Goal: Task Accomplishment & Management: Complete application form

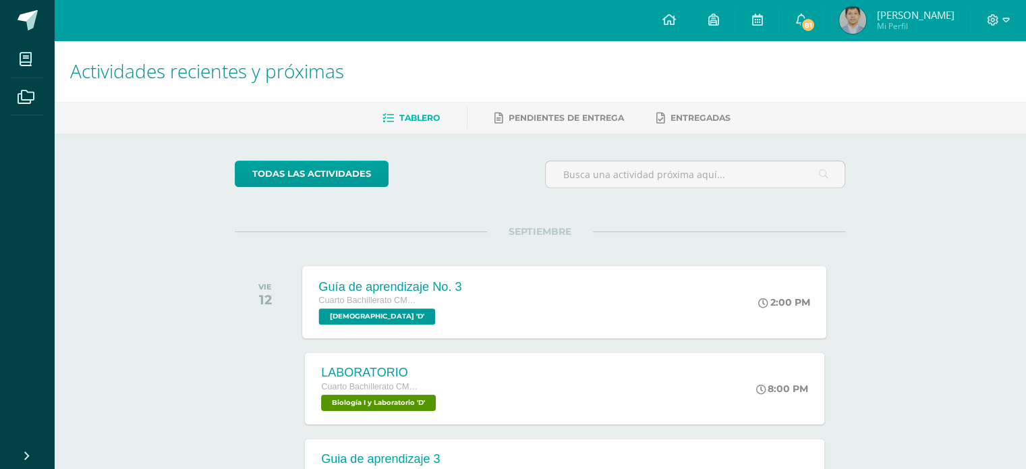
click at [494, 311] on div "Guía de aprendizaje No. 3 Cuarto Bachillerato CMP Bachillerato en CCLL con Orie…" at bounding box center [565, 302] width 524 height 72
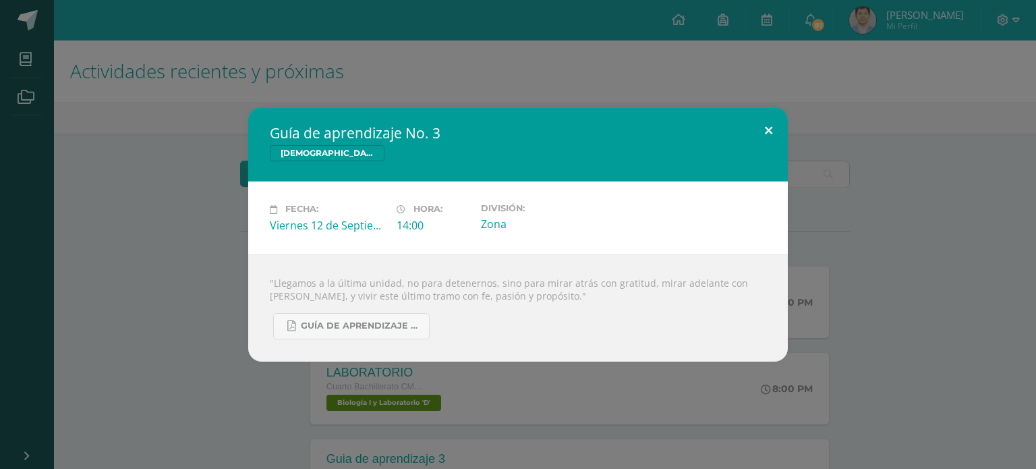
click at [764, 121] on button at bounding box center [769, 130] width 38 height 46
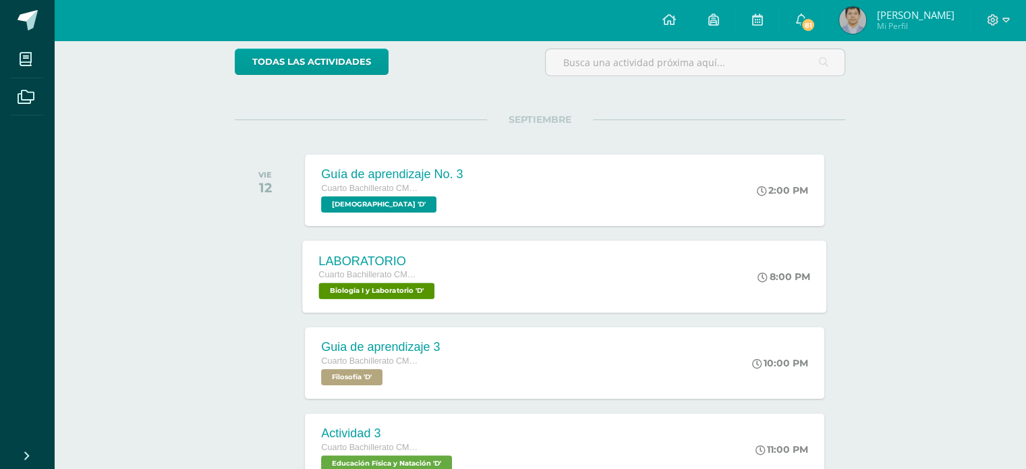
scroll to position [337, 0]
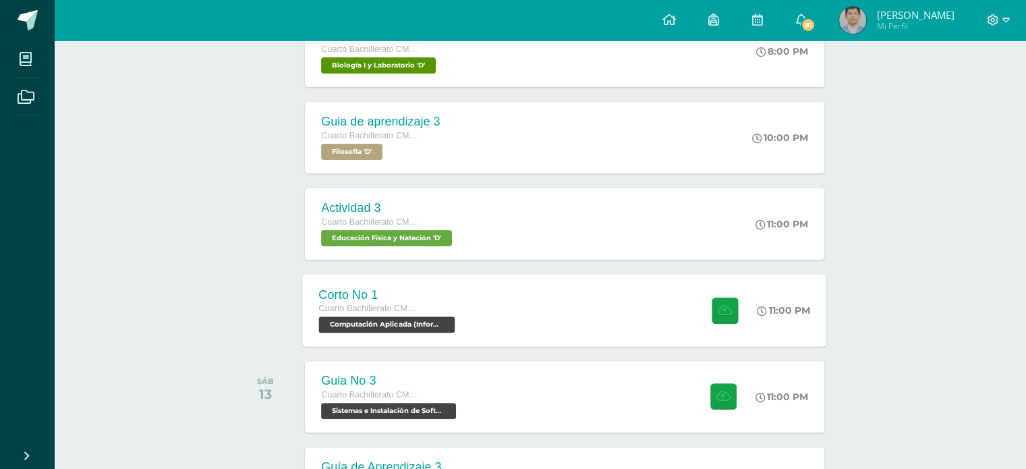
click at [456, 302] on div "Cuarto Bachillerato CMP Bachillerato en CCLL con Orientación en Computación" at bounding box center [389, 309] width 140 height 15
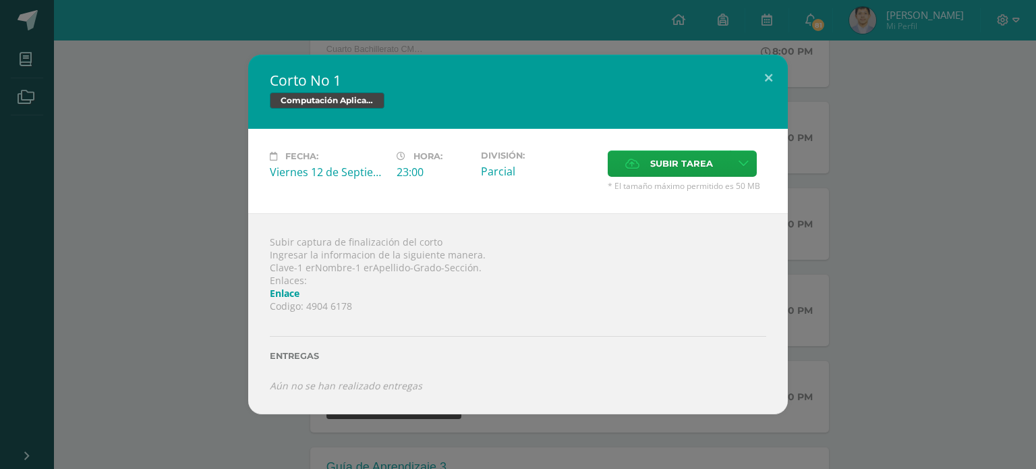
click at [287, 298] on link "Enlace" at bounding box center [285, 293] width 30 height 13
drag, startPoint x: 386, startPoint y: 148, endPoint x: 410, endPoint y: 165, distance: 29.6
click at [408, 163] on div "Fecha: [DATE] Hora: 23:00 División: Parcial Subir tarea" at bounding box center [518, 171] width 540 height 84
click at [446, 231] on div "Subir captura de finalización del corto Ingresar la informacion de la siguiente…" at bounding box center [518, 313] width 540 height 200
click at [285, 291] on link "Enlace" at bounding box center [285, 293] width 30 height 13
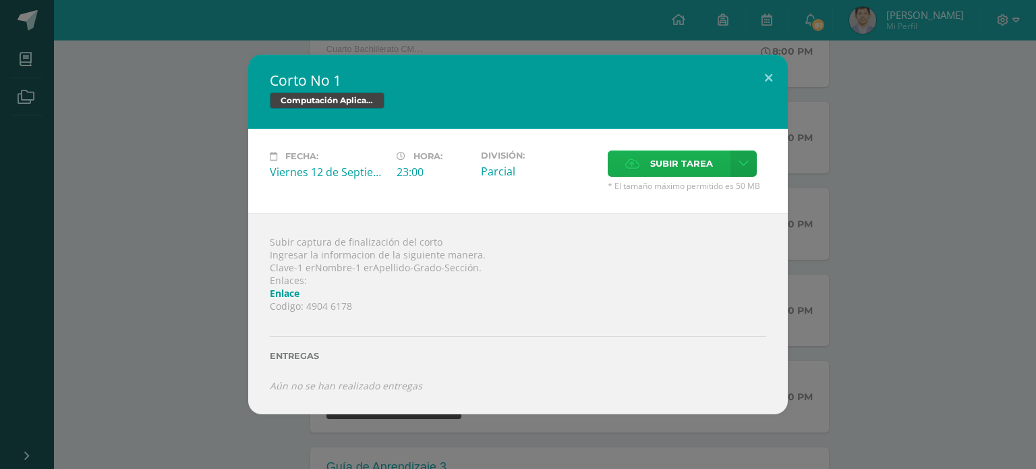
click at [669, 150] on label "Subir tarea" at bounding box center [669, 163] width 123 height 26
click at [0, 0] on input "Subir tarea" at bounding box center [0, 0] width 0 height 0
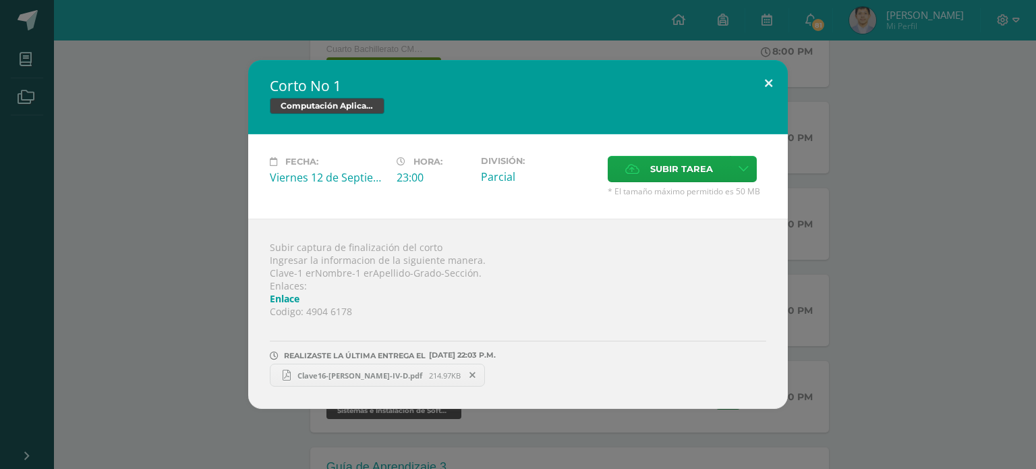
click at [769, 92] on button at bounding box center [769, 83] width 38 height 46
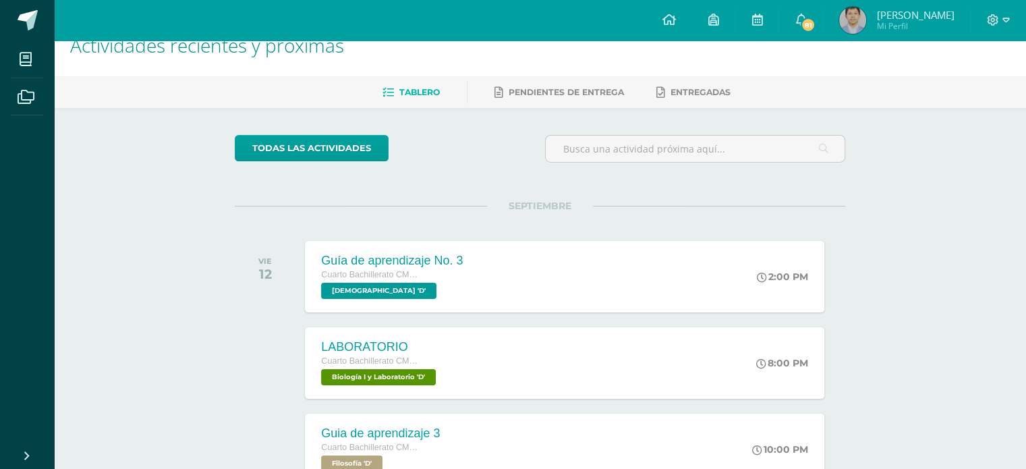
scroll to position [0, 0]
